Goal: Transaction & Acquisition: Purchase product/service

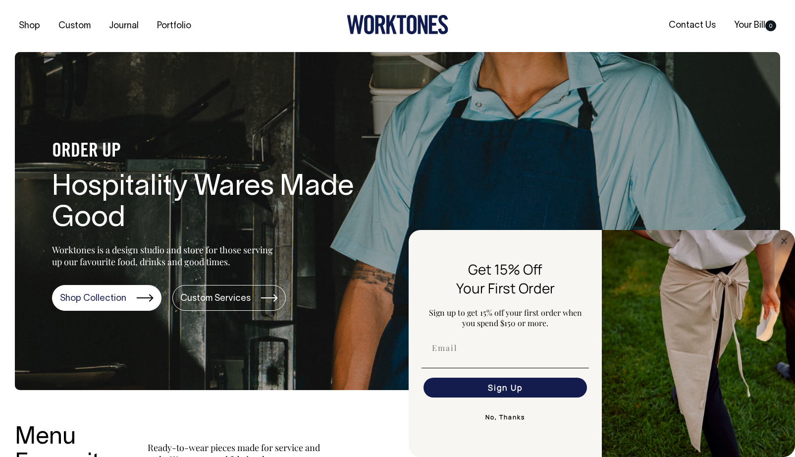
click at [233, 48] on div "Shop Custom Journal Portfolio Contact Us Your Bill 0" at bounding box center [397, 26] width 795 height 52
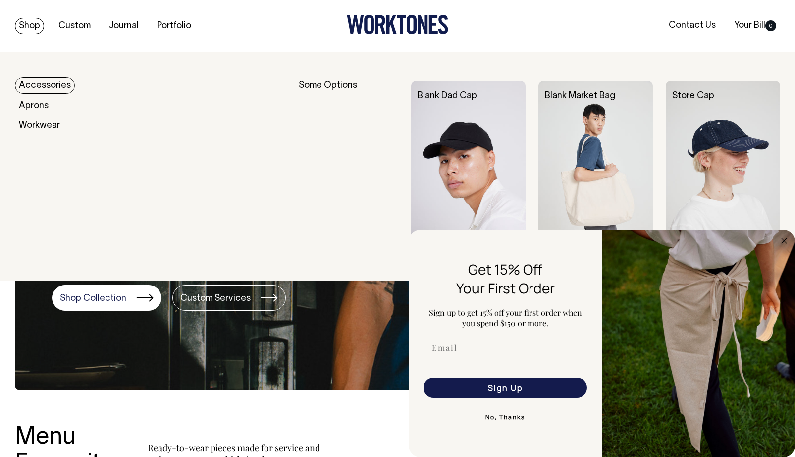
click at [33, 27] on link "Shop" at bounding box center [29, 26] width 29 height 16
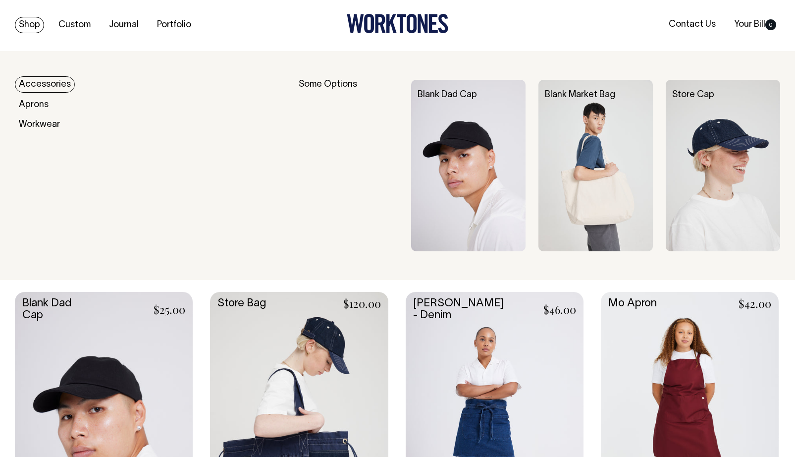
scroll to position [0, 0]
click at [29, 27] on link "Shop" at bounding box center [29, 25] width 29 height 16
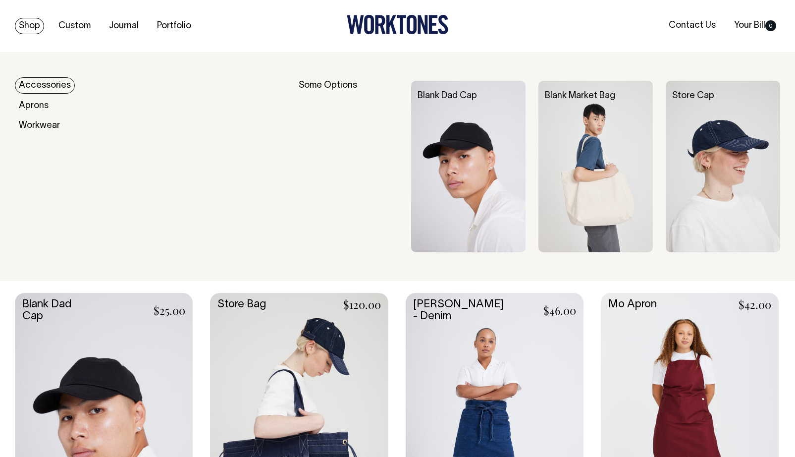
scroll to position [0, 0]
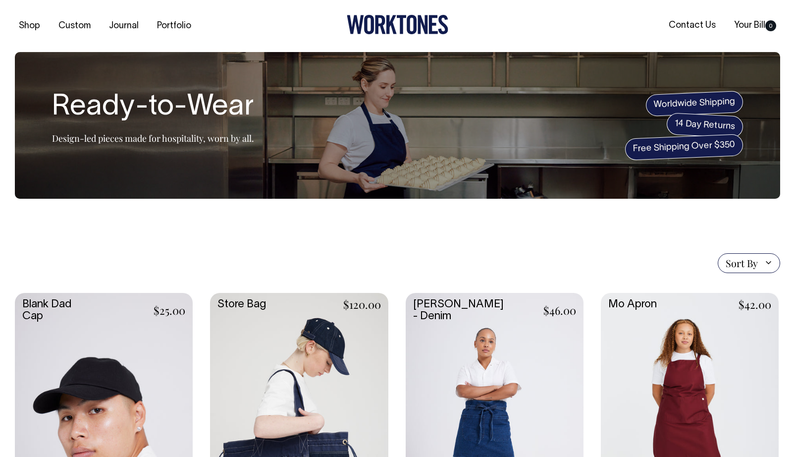
click at [30, 34] on div "Shop Custom Journal Portfolio Contact Us Your Bill 0" at bounding box center [397, 26] width 795 height 52
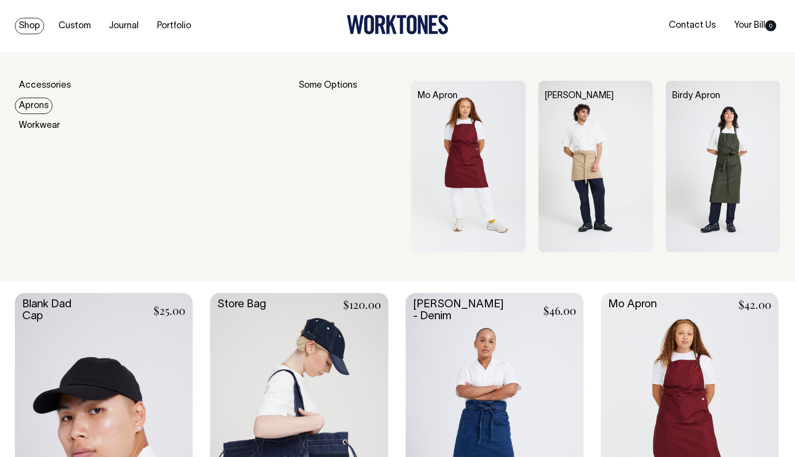
click at [35, 104] on link "Aprons" at bounding box center [34, 106] width 38 height 16
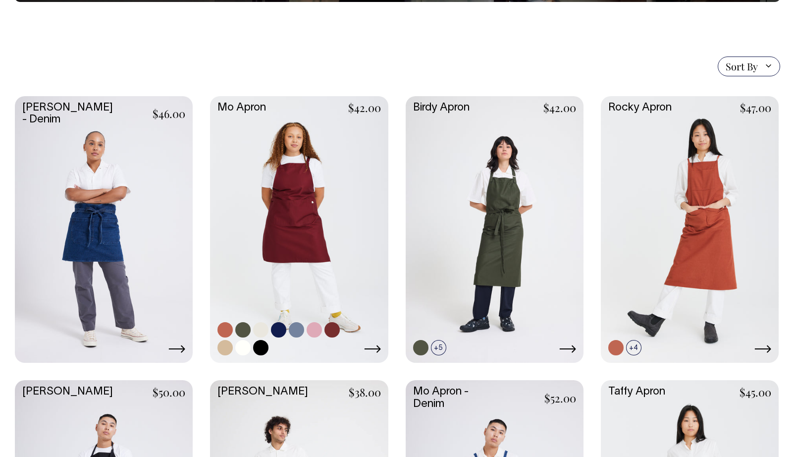
click at [246, 331] on link at bounding box center [242, 329] width 15 height 15
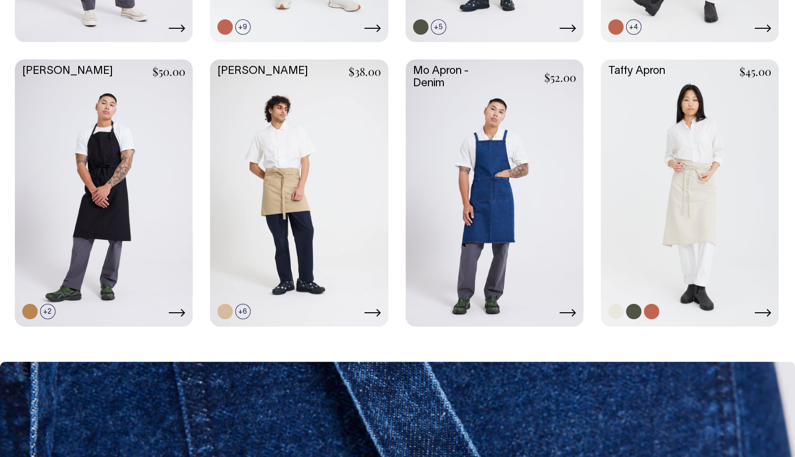
click at [641, 140] on link at bounding box center [690, 191] width 178 height 265
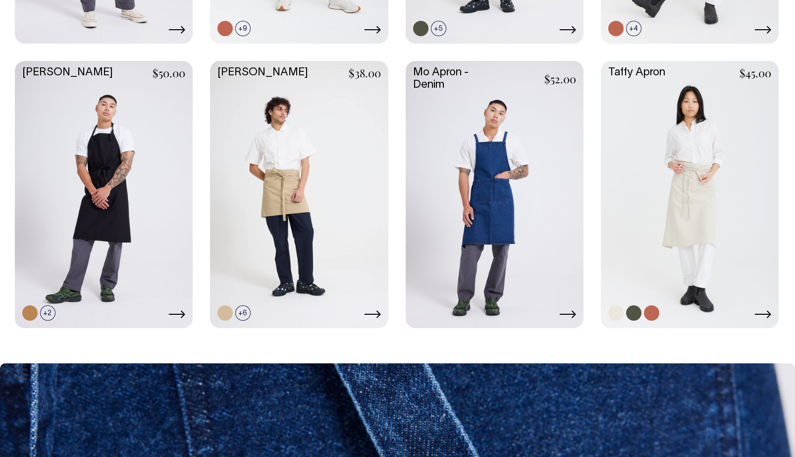
scroll to position [527, 0]
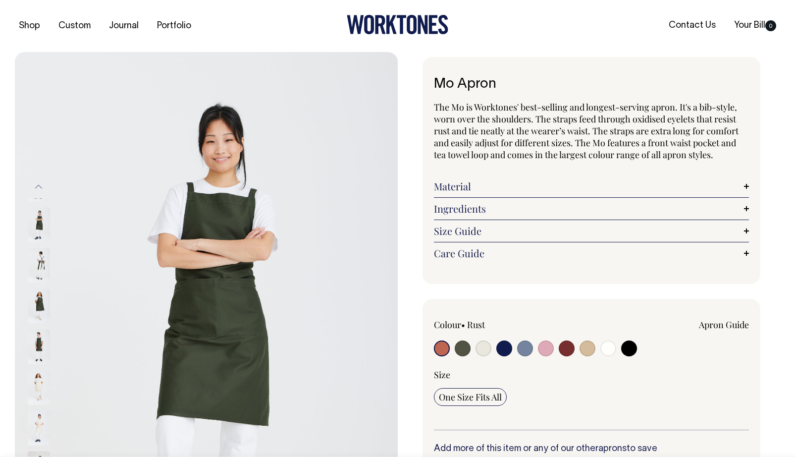
radio input "true"
select select "Olive"
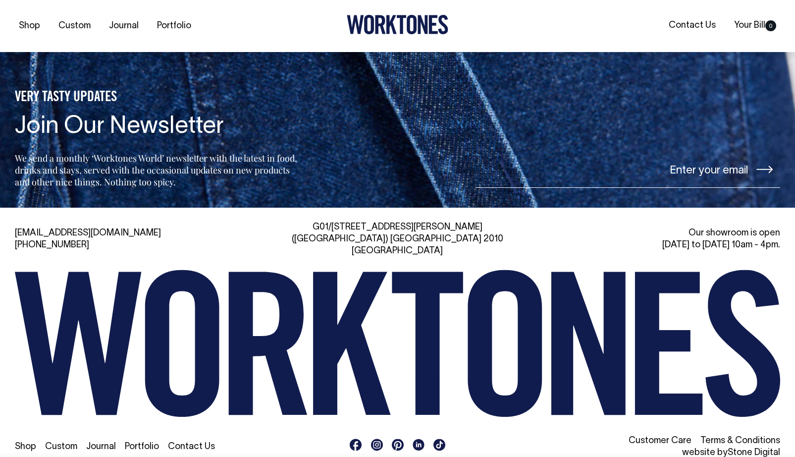
scroll to position [1553, 0]
